Goal: Information Seeking & Learning: Learn about a topic

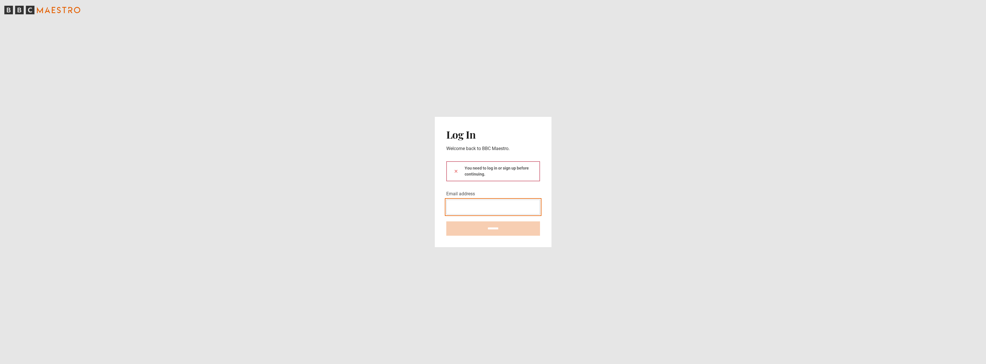
type input "**********"
click at [488, 231] on input "********" at bounding box center [493, 228] width 94 height 14
type input "**********"
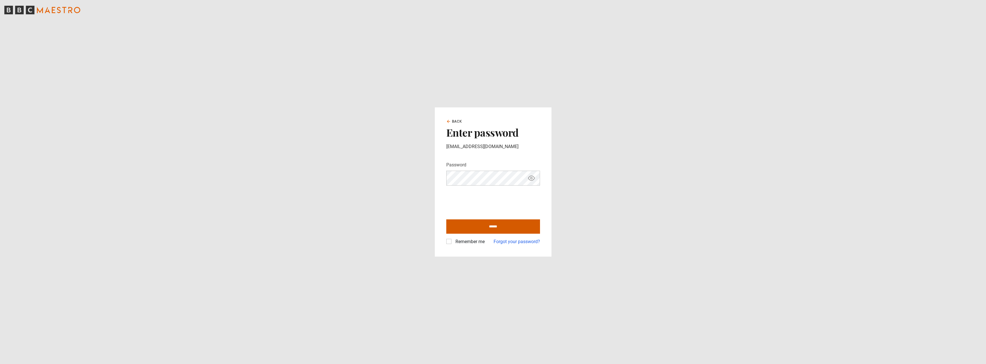
click at [506, 226] on input "******" at bounding box center [493, 226] width 94 height 14
type input "**********"
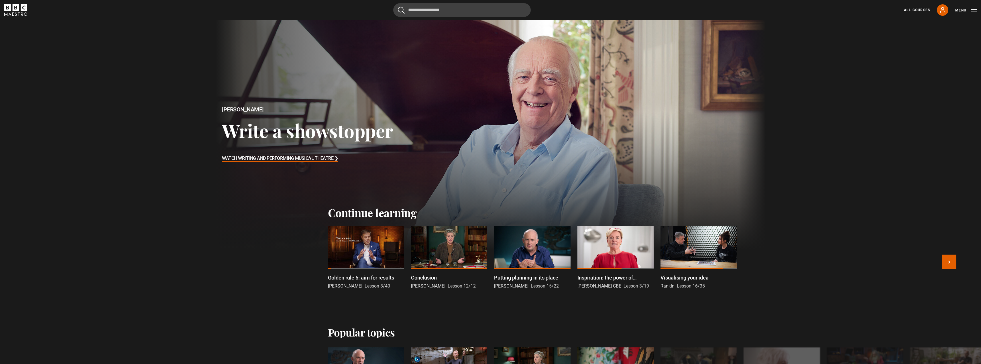
click at [374, 248] on div at bounding box center [366, 247] width 76 height 43
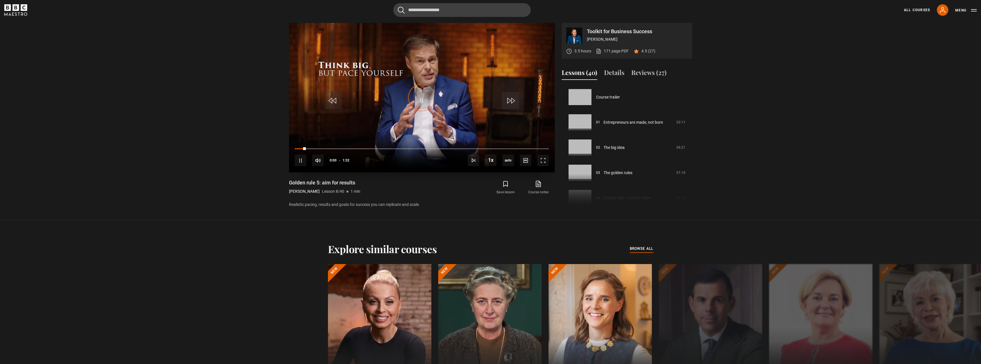
scroll to position [177, 0]
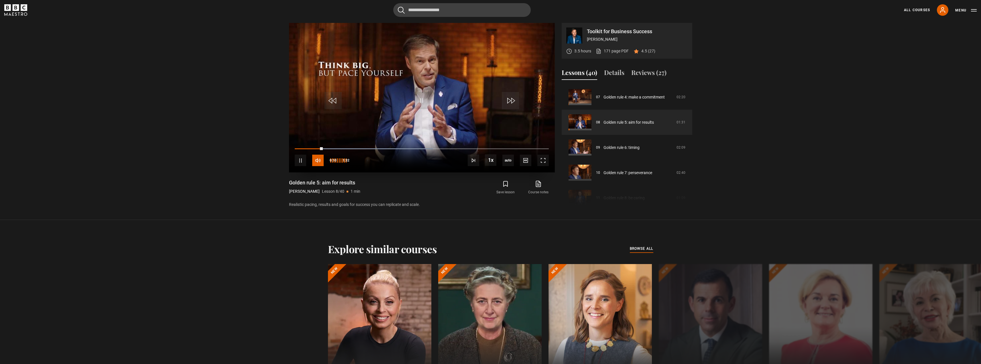
click at [315, 160] on span "Video Player" at bounding box center [317, 160] width 11 height 11
click at [302, 158] on span "Video Player" at bounding box center [300, 160] width 11 height 11
click at [420, 91] on video "Video Player" at bounding box center [422, 98] width 266 height 150
click at [427, 98] on span "Video Player" at bounding box center [421, 100] width 17 height 17
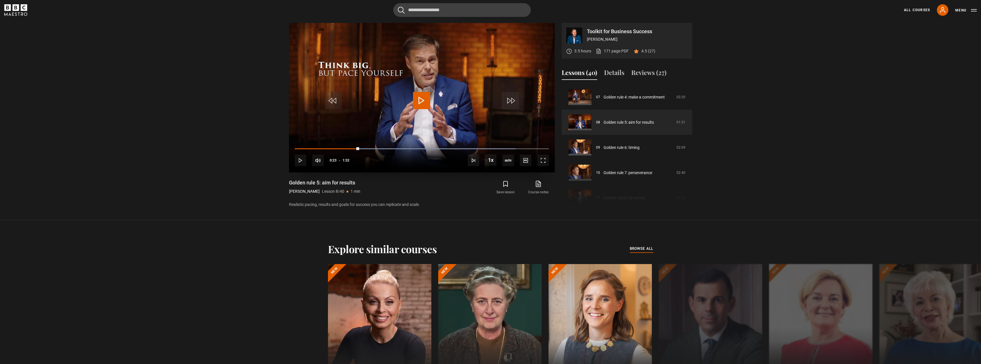
click at [416, 105] on span "Video Player" at bounding box center [421, 100] width 17 height 17
click at [419, 102] on span "Video Player" at bounding box center [421, 100] width 17 height 17
click at [425, 99] on span "Video Player" at bounding box center [421, 100] width 17 height 17
click at [420, 101] on span "Video Player" at bounding box center [421, 100] width 17 height 17
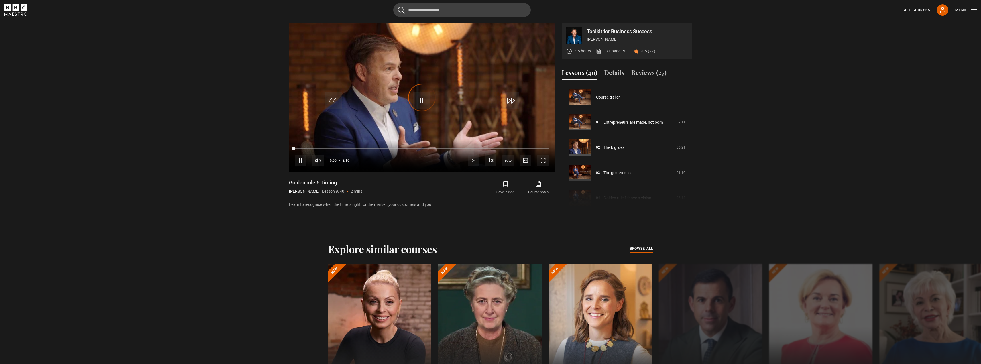
scroll to position [202, 0]
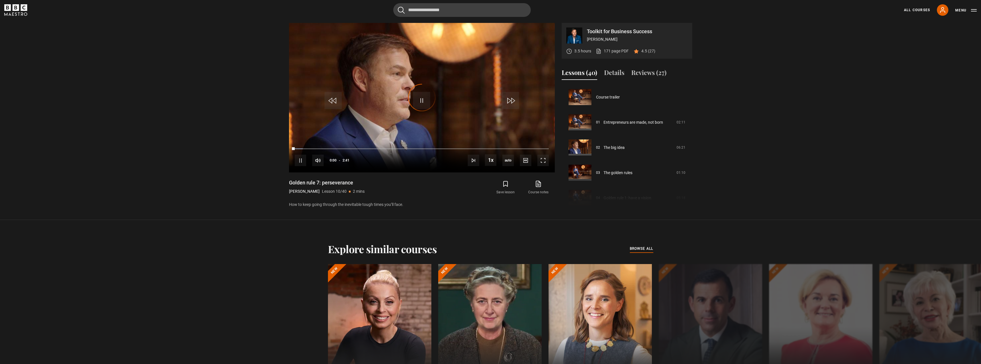
scroll to position [227, 0]
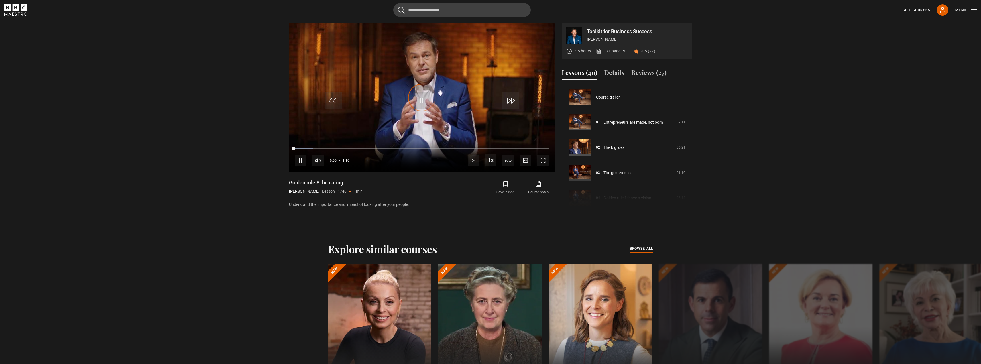
scroll to position [252, 0]
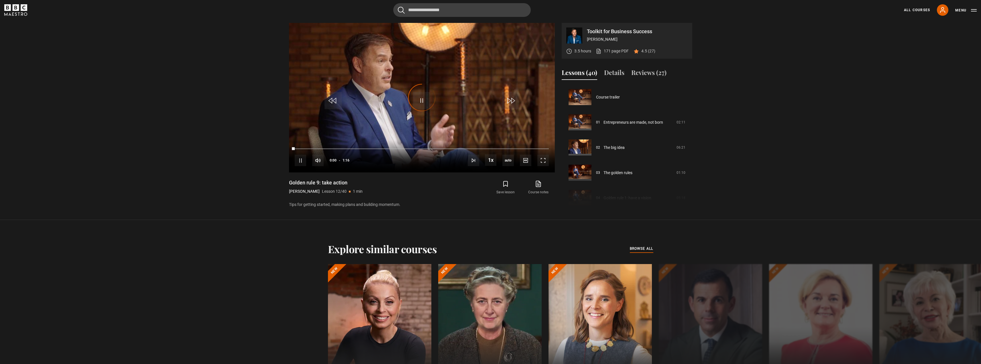
scroll to position [277, 0]
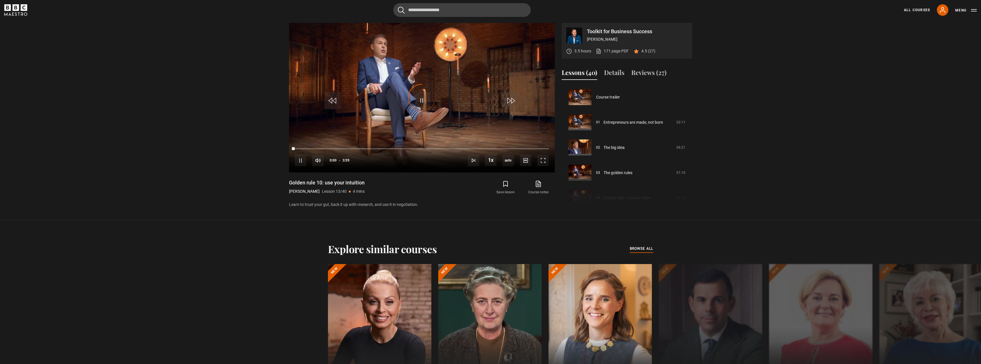
scroll to position [303, 0]
click at [413, 101] on video "Video Player" at bounding box center [422, 98] width 266 height 150
click at [420, 101] on span "Video Player" at bounding box center [421, 100] width 17 height 17
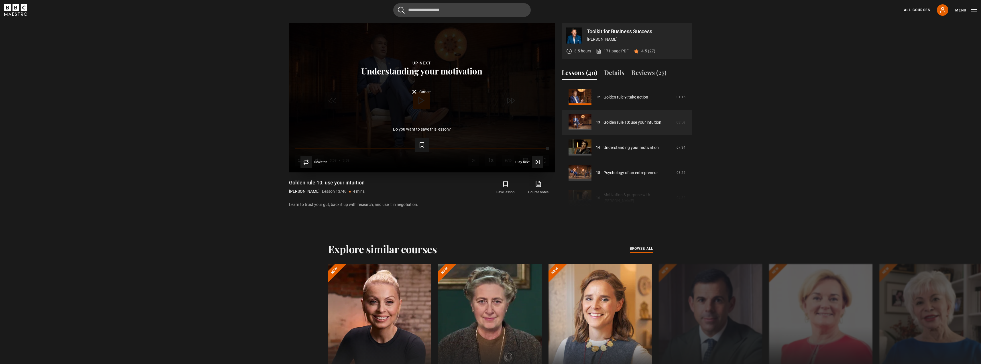
click at [420, 101] on div "Lesson Completed Up next Understanding your motivation Cancel Do you want to sa…" at bounding box center [422, 98] width 266 height 150
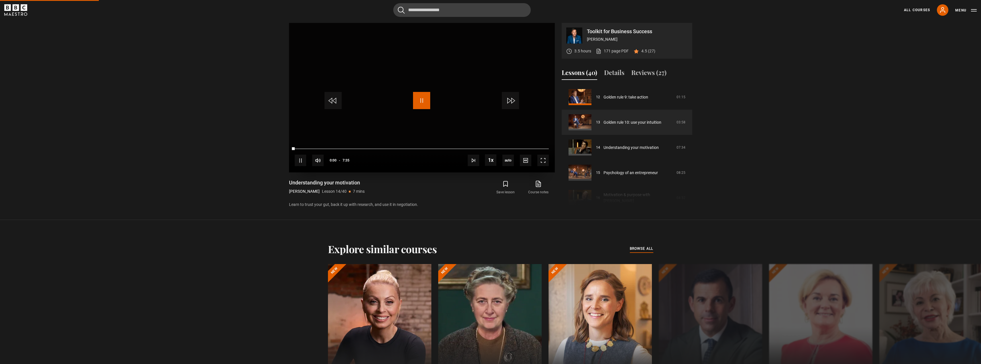
click at [421, 104] on span "Video Player" at bounding box center [421, 100] width 17 height 17
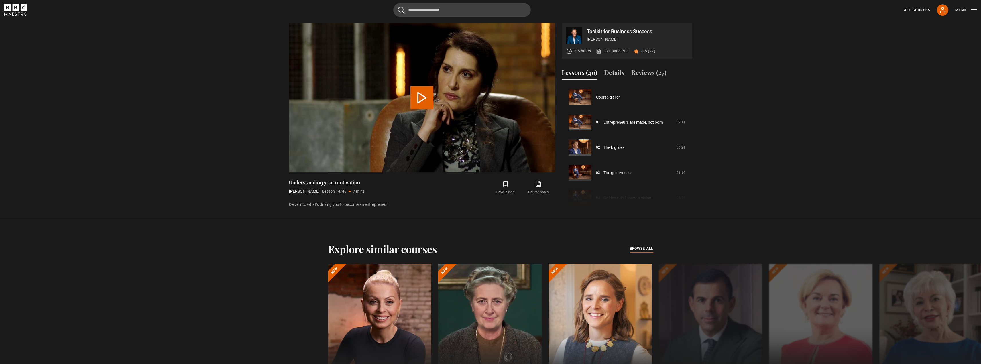
scroll to position [328, 0]
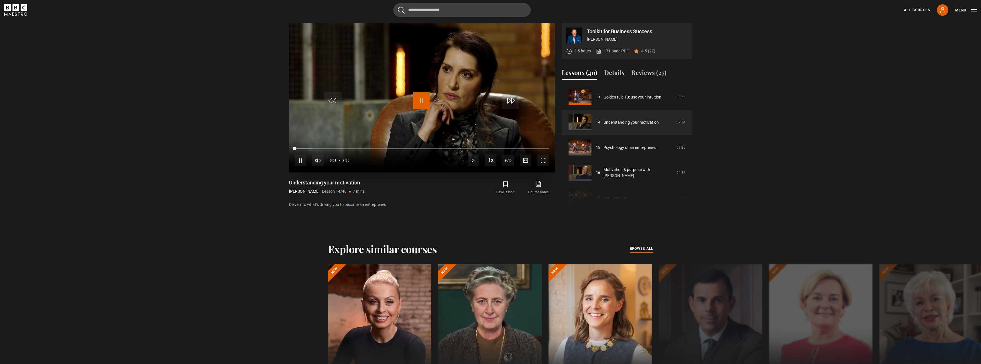
click at [428, 100] on span "Video Player" at bounding box center [421, 100] width 17 height 17
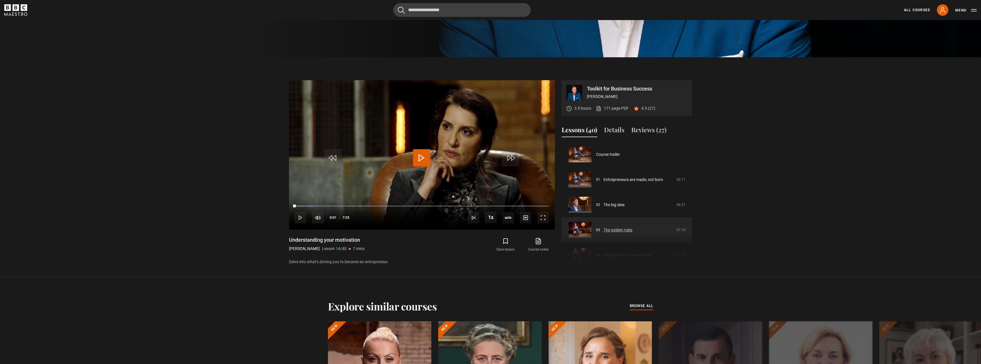
scroll to position [29, 0]
click at [619, 226] on link "Golden rule 1: have a vision" at bounding box center [628, 227] width 48 height 6
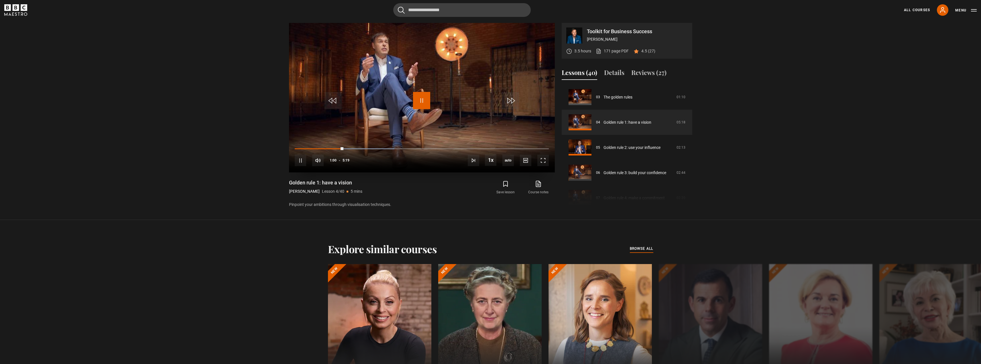
click at [422, 94] on span "Video Player" at bounding box center [421, 100] width 17 height 17
click at [416, 99] on span "Video Player" at bounding box center [421, 100] width 17 height 17
click at [623, 151] on link "Golden rule 2: use your influence" at bounding box center [632, 148] width 57 height 6
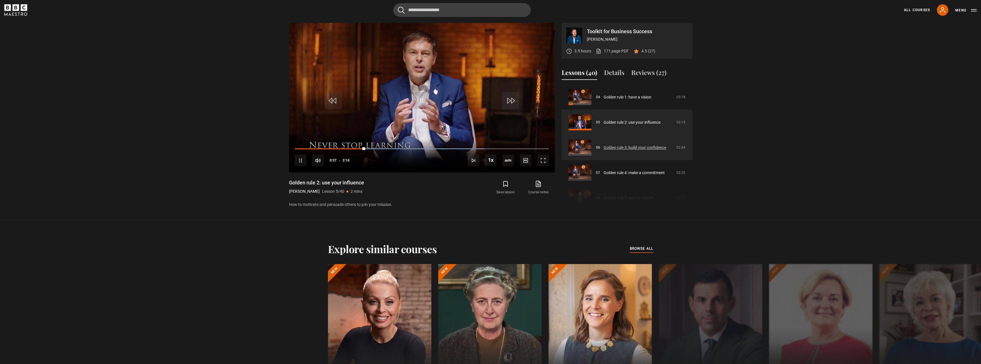
click at [605, 146] on link "Golden rule 3: build your confidence" at bounding box center [635, 148] width 63 height 6
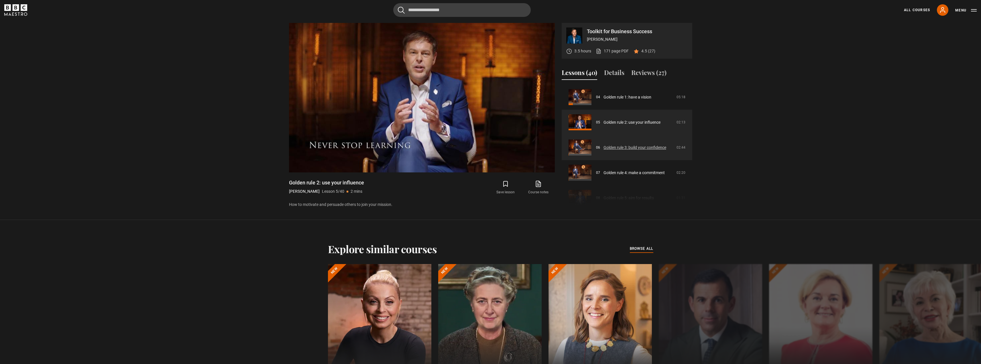
click at [607, 148] on link "Golden rule 3: build your confidence" at bounding box center [635, 148] width 63 height 6
click at [615, 148] on link "Golden rule 3: build your confidence" at bounding box center [635, 148] width 63 height 6
click at [621, 147] on link "Golden rule 3: build your confidence" at bounding box center [635, 148] width 63 height 6
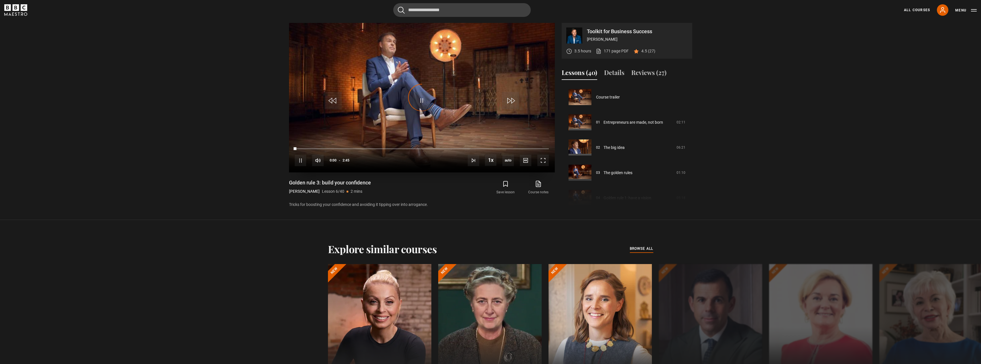
scroll to position [126, 0]
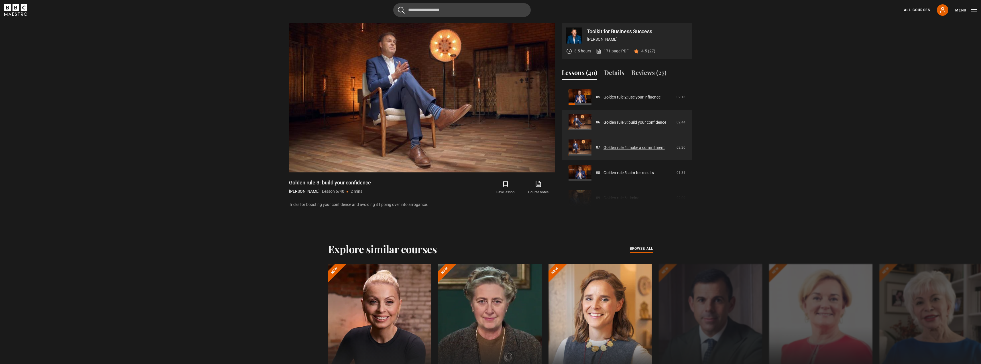
click at [628, 147] on link "Golden rule 4: make a commitment" at bounding box center [634, 148] width 61 height 6
click at [628, 146] on link "Golden rule 4: make a commitment" at bounding box center [634, 148] width 61 height 6
click at [627, 146] on link "Golden rule 4: make a commitment" at bounding box center [634, 148] width 61 height 6
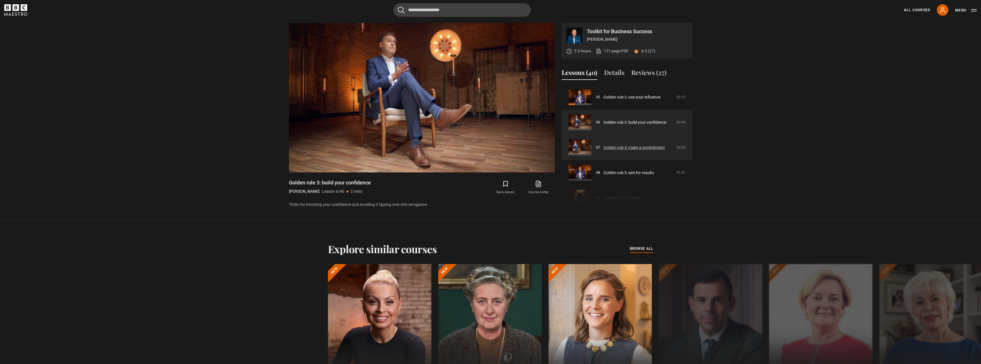
click at [627, 146] on link "Golden rule 4: make a commitment" at bounding box center [634, 148] width 61 height 6
click at [626, 147] on link "Golden rule 4: make a commitment" at bounding box center [634, 148] width 61 height 6
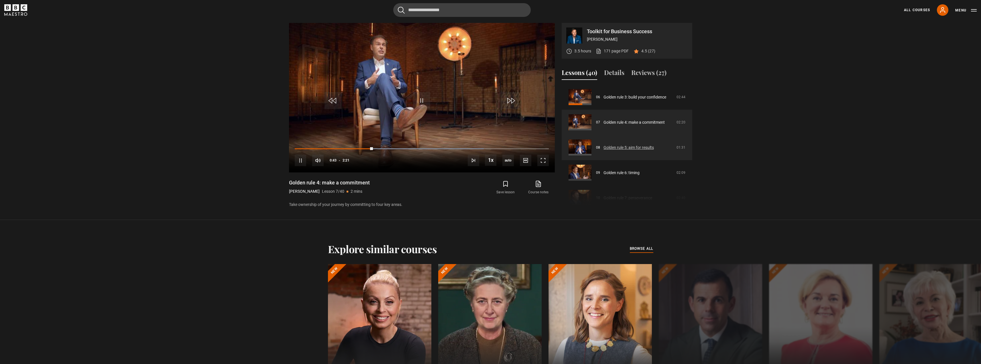
click at [622, 150] on link "Golden rule 5: aim for results" at bounding box center [629, 148] width 50 height 6
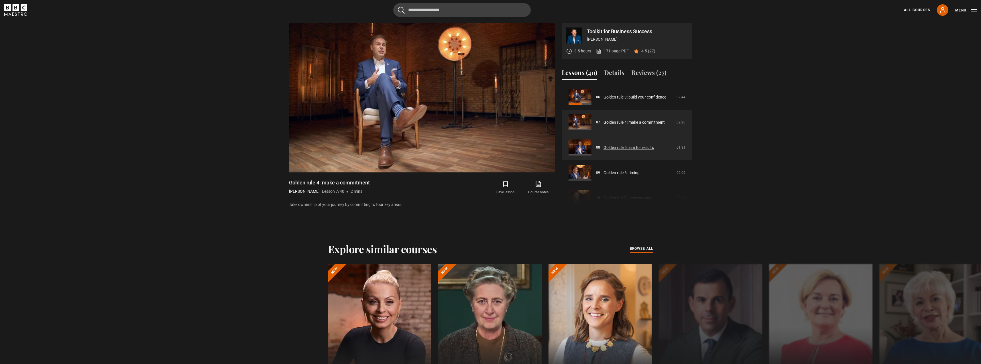
click at [622, 150] on link "Golden rule 5: aim for results" at bounding box center [629, 148] width 50 height 6
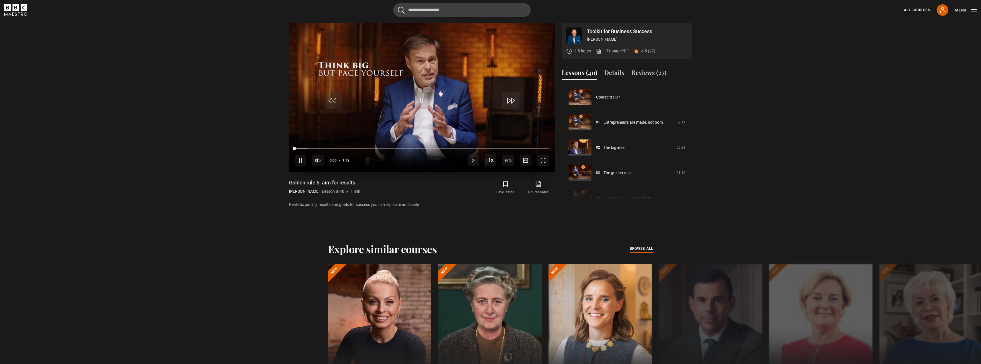
scroll to position [177, 0]
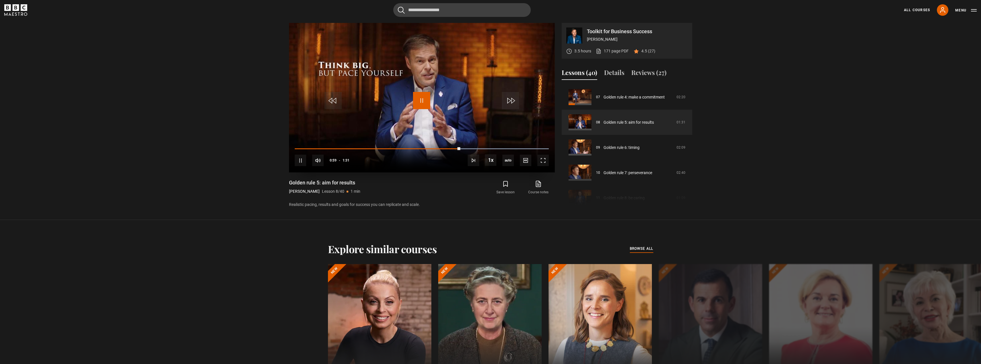
click at [425, 106] on span "Video Player" at bounding box center [421, 100] width 17 height 17
